Goal: Complete application form

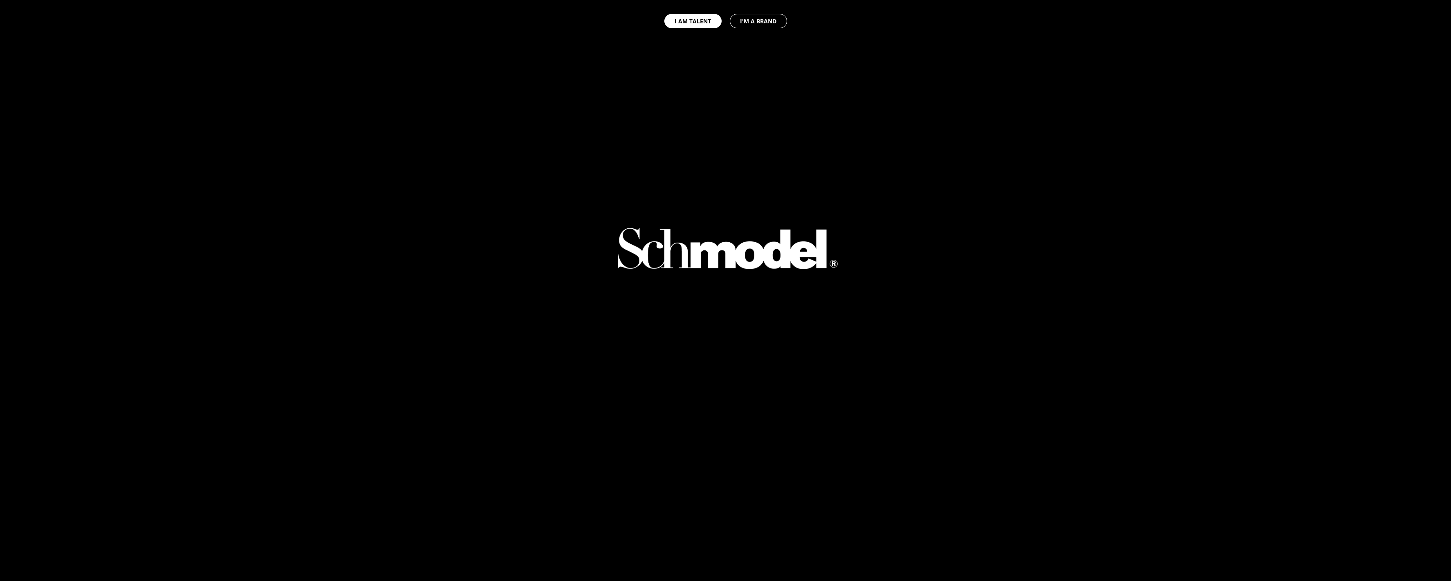
select select "GB"
click at [705, 18] on button "I AM TALENT" at bounding box center [692, 21] width 57 height 14
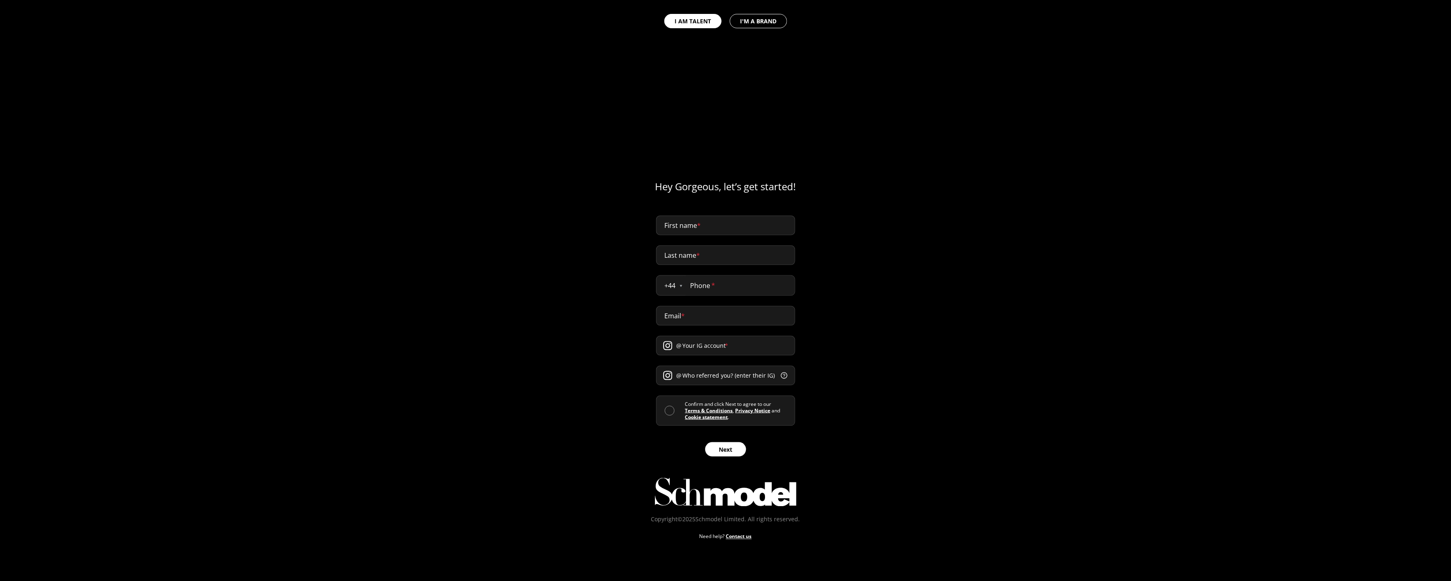
click at [862, 423] on div "First name * Last name * + 44 [GEOGRAPHIC_DATA] [GEOGRAPHIC_DATA] [GEOGRAPHIC_D…" at bounding box center [725, 338] width 1451 height 264
click at [767, 14] on button "I'M A BRAND" at bounding box center [758, 21] width 57 height 14
select select "GB"
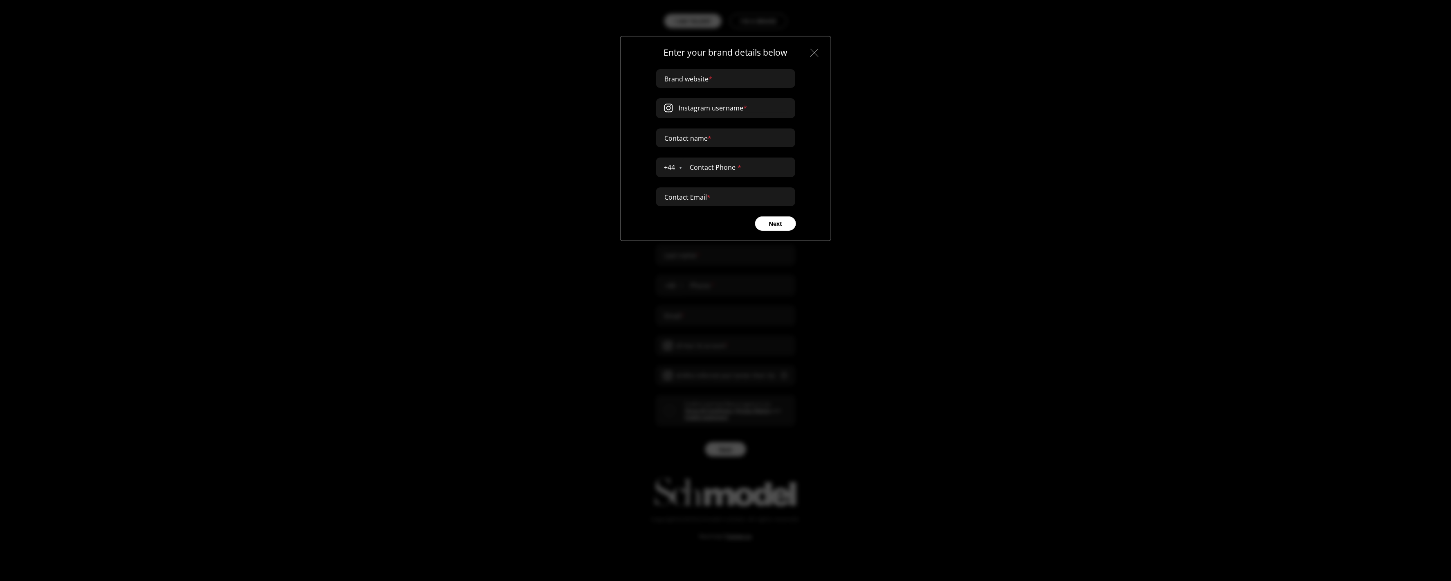
click at [768, 20] on div "Enter your brand details below Brand website Instagram username Contact name + …" at bounding box center [725, 290] width 1451 height 581
click at [813, 52] on img at bounding box center [815, 53] width 8 height 8
